Goal: Ask a question

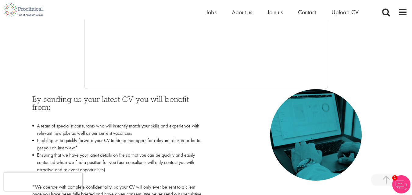
scroll to position [183, 0]
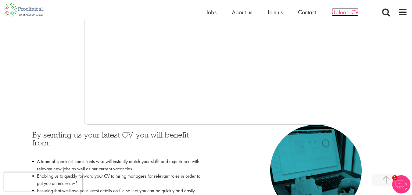
click at [345, 11] on span "Upload CV" at bounding box center [345, 12] width 27 height 8
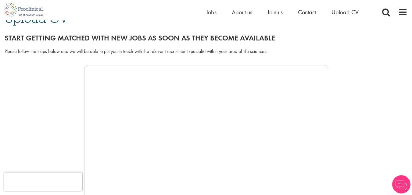
scroll to position [61, 0]
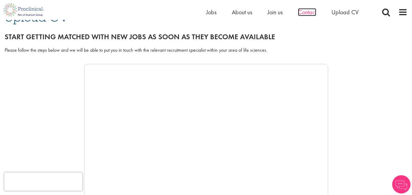
click at [304, 11] on span "Contact" at bounding box center [307, 12] width 18 height 8
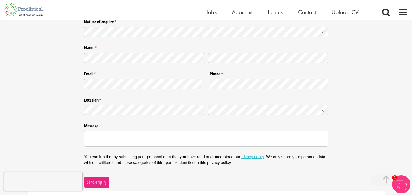
scroll to position [61, 0]
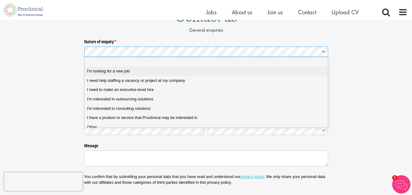
click at [115, 73] on span "I'm looking for a new job" at bounding box center [108, 71] width 43 height 5
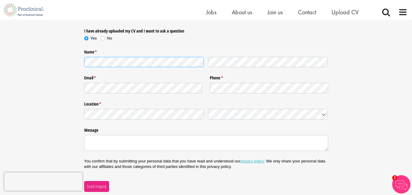
scroll to position [152, 0]
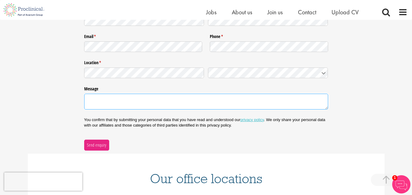
click at [115, 105] on textarea "Message" at bounding box center [206, 102] width 244 height 16
paste textarea "Versatile Tech Leader with 22+ years’ experience across cybersecurity, sensor t…"
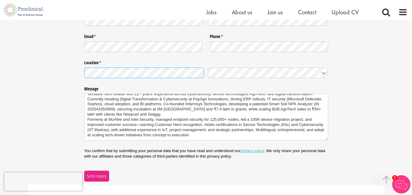
type textarea "Versatile Tech Leader with 22+ years’ experience across cybersecurity, sensor t…"
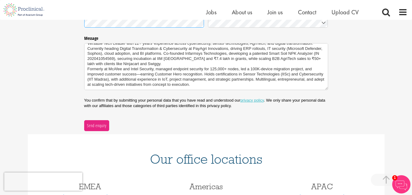
scroll to position [244, 0]
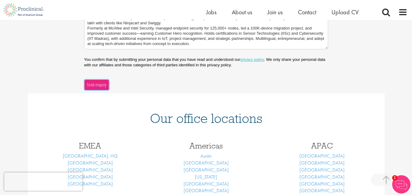
click at [102, 87] on span "Send enquiry" at bounding box center [97, 85] width 20 height 7
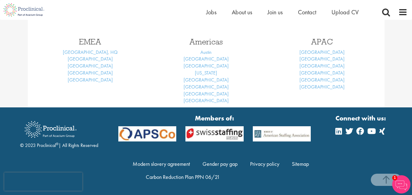
scroll to position [98, 0]
